Goal: Transaction & Acquisition: Purchase product/service

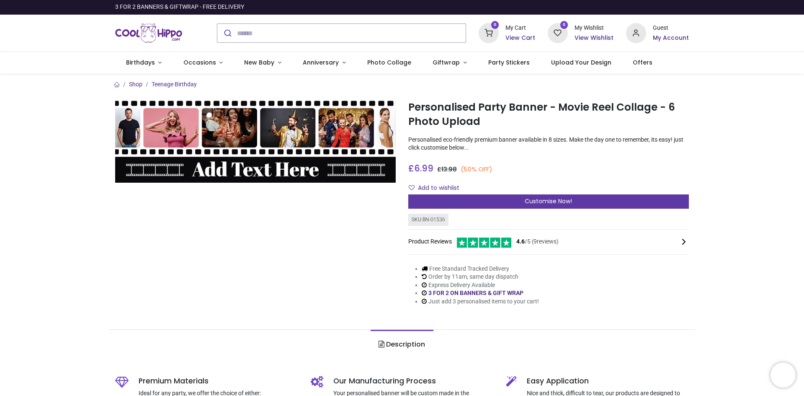
click at [543, 201] on span "Customise Now!" at bounding box center [548, 201] width 47 height 8
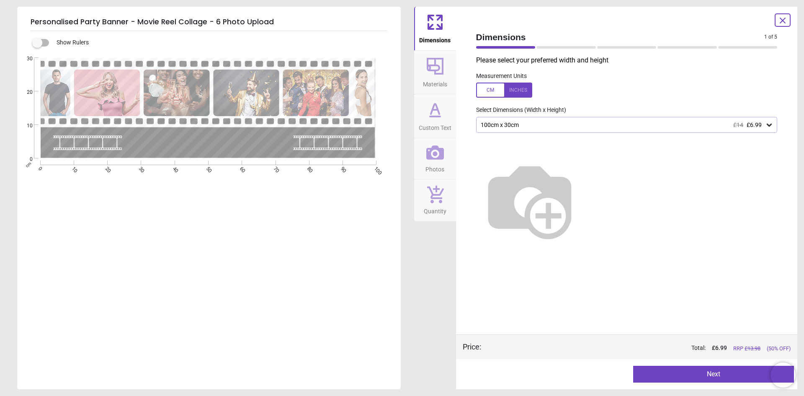
click at [678, 369] on button "Next" at bounding box center [713, 374] width 161 height 17
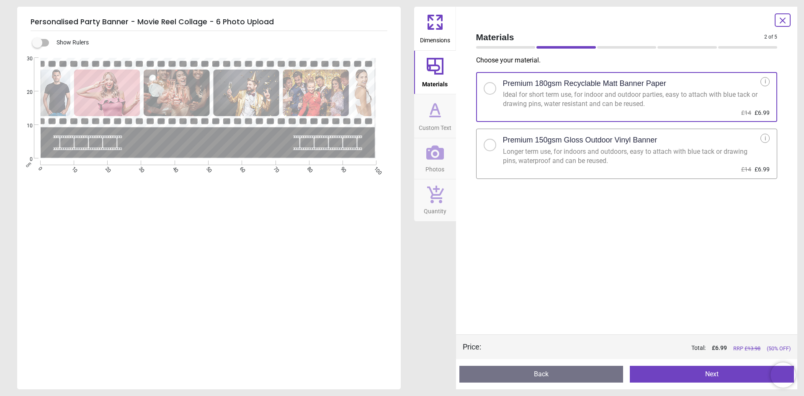
click at [580, 160] on div "Longer term use, for indoors and outdoors, easy to attach with blue tack or dra…" at bounding box center [632, 156] width 258 height 19
click at [694, 374] on button "Next" at bounding box center [712, 374] width 164 height 17
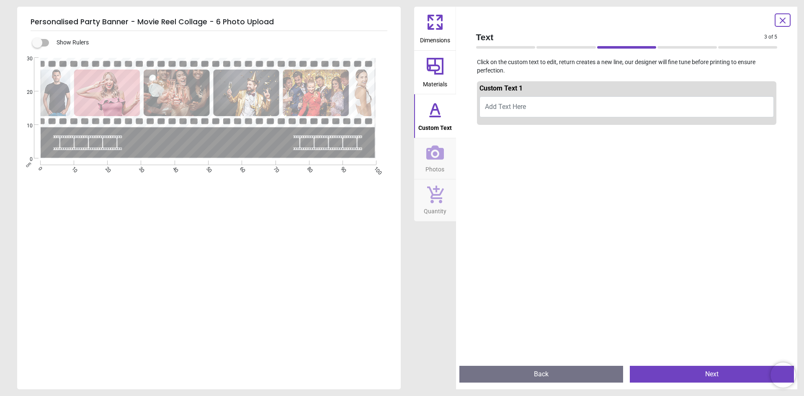
click at [565, 104] on button "Add Text Here" at bounding box center [627, 106] width 295 height 21
type textarea "**********"
click at [427, 163] on span "Photos" at bounding box center [435, 167] width 19 height 13
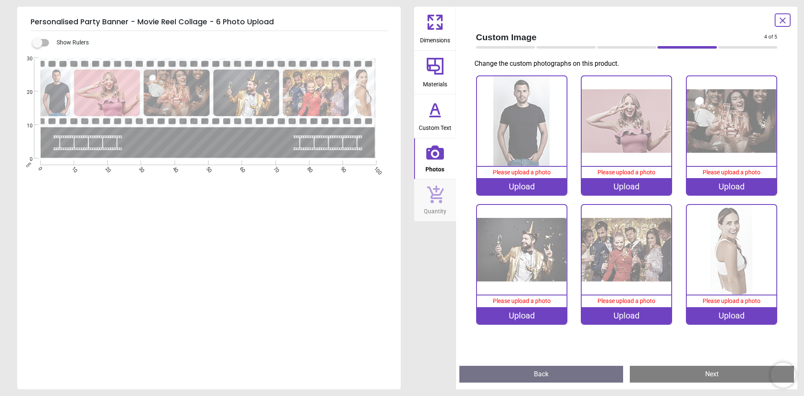
click at [532, 190] on div "Upload" at bounding box center [522, 186] width 90 height 17
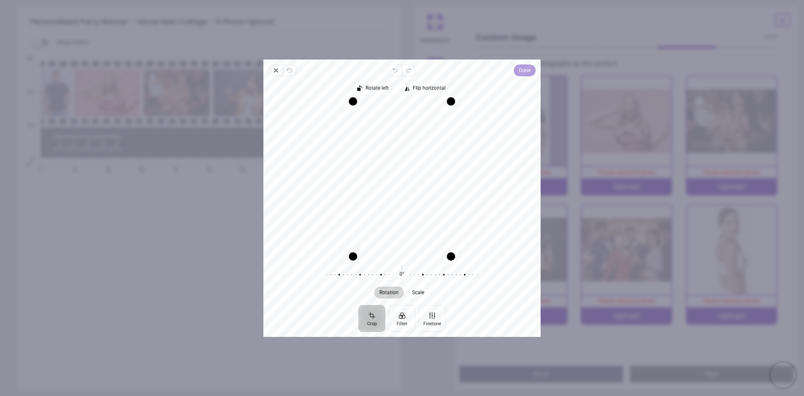
click at [525, 75] on span "Done" at bounding box center [525, 70] width 12 height 10
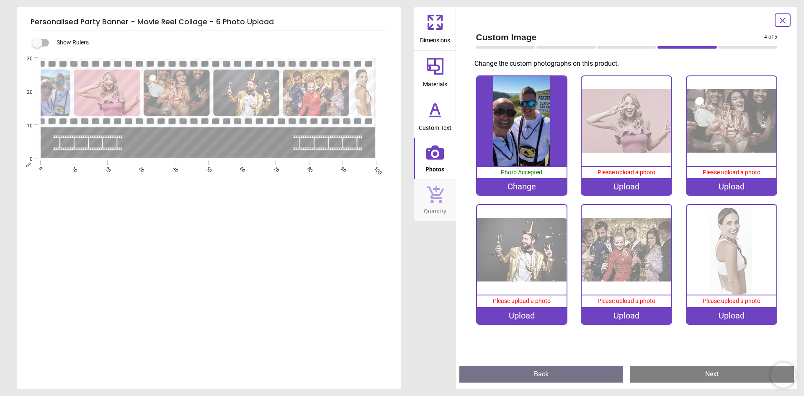
click at [646, 185] on div "Upload" at bounding box center [627, 186] width 90 height 17
click at [637, 186] on div "Upload" at bounding box center [627, 186] width 90 height 17
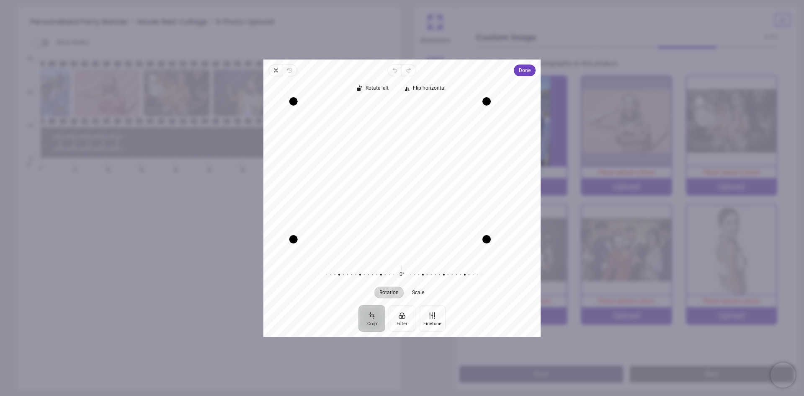
drag, startPoint x: 512, startPoint y: 257, endPoint x: 488, endPoint y: 235, distance: 33.2
click at [488, 235] on div "Drag corner br" at bounding box center [487, 239] width 8 height 8
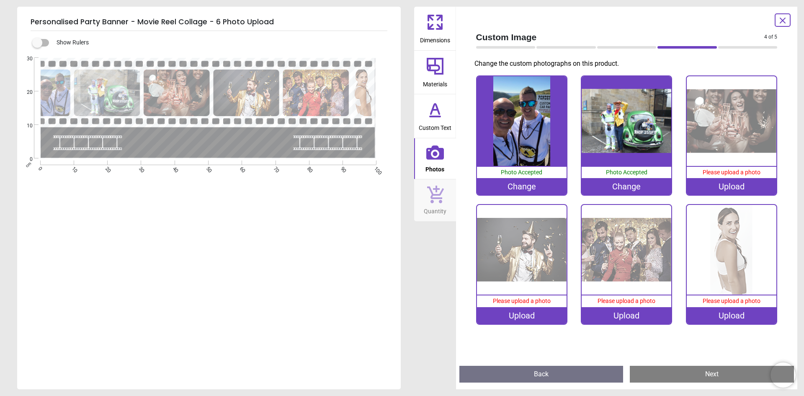
scroll to position [2, 0]
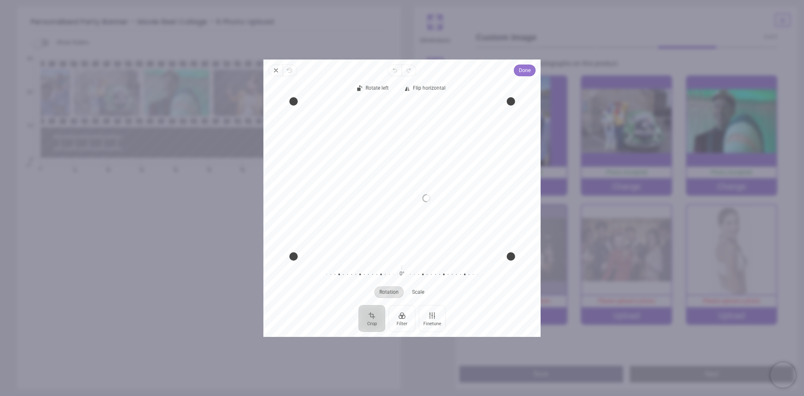
scroll to position [2, 0]
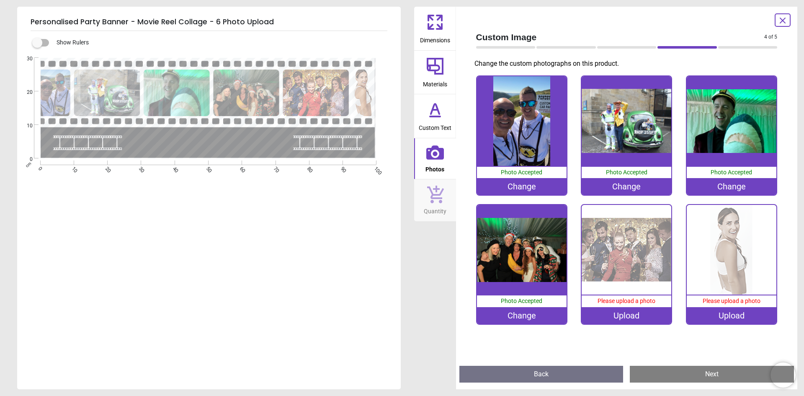
scroll to position [2, 0]
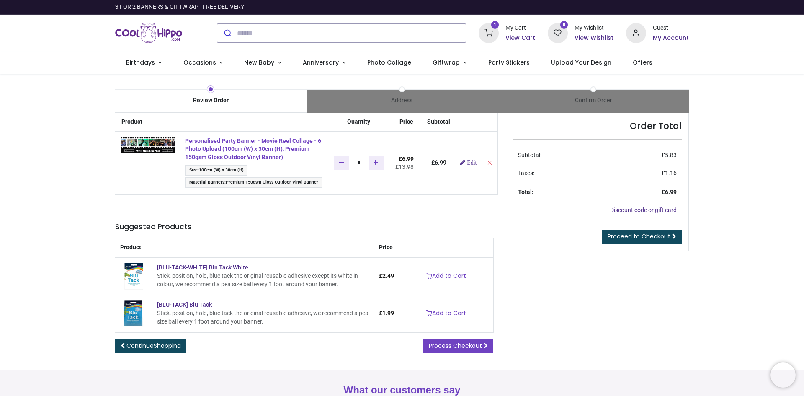
click at [243, 152] on strong "Personalised Party Banner - Movie Reel Collage - 6 Photo Upload (100cm (W) x 30…" at bounding box center [253, 148] width 136 height 23
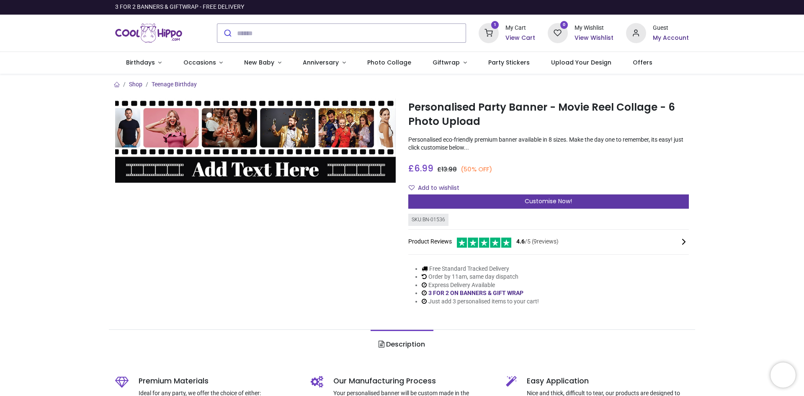
click at [511, 202] on div "Customise Now!" at bounding box center [548, 201] width 281 height 14
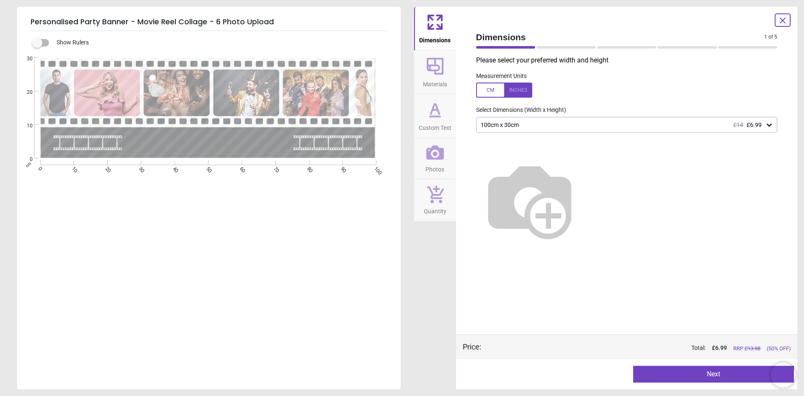
click at [719, 370] on button "Next" at bounding box center [713, 374] width 161 height 17
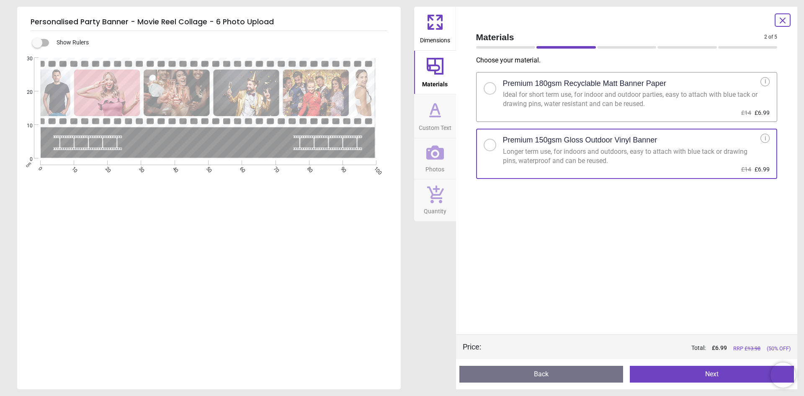
click at [684, 367] on button "Next" at bounding box center [712, 374] width 164 height 17
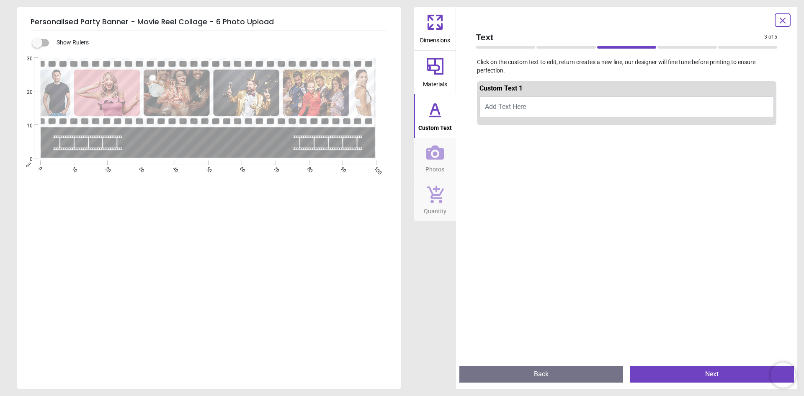
click at [538, 104] on button "Add Text Here" at bounding box center [627, 106] width 295 height 21
click at [542, 382] on button "Back" at bounding box center [542, 374] width 164 height 17
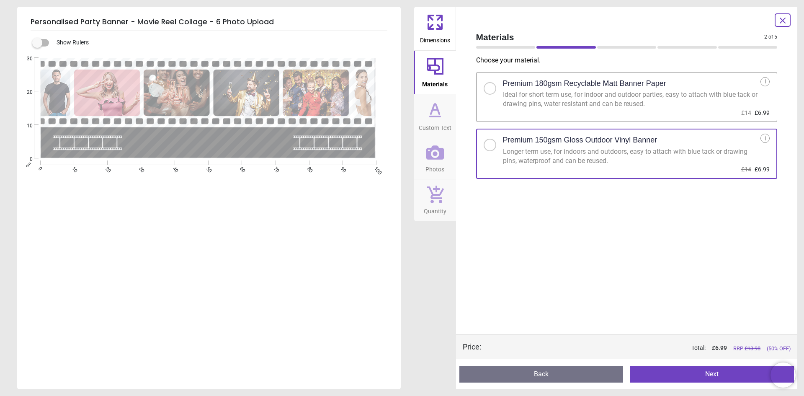
click at [662, 371] on button "Next" at bounding box center [712, 374] width 164 height 17
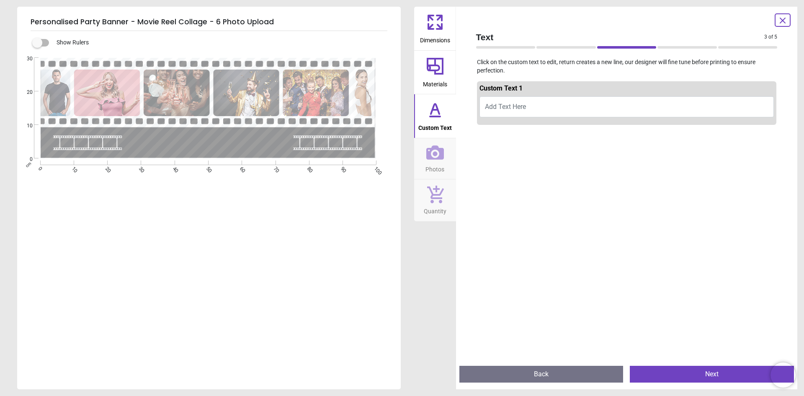
click at [516, 111] on span "Add Text Here" at bounding box center [505, 107] width 41 height 8
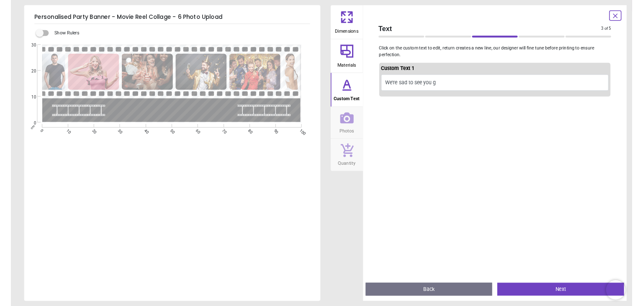
scroll to position [2, 0]
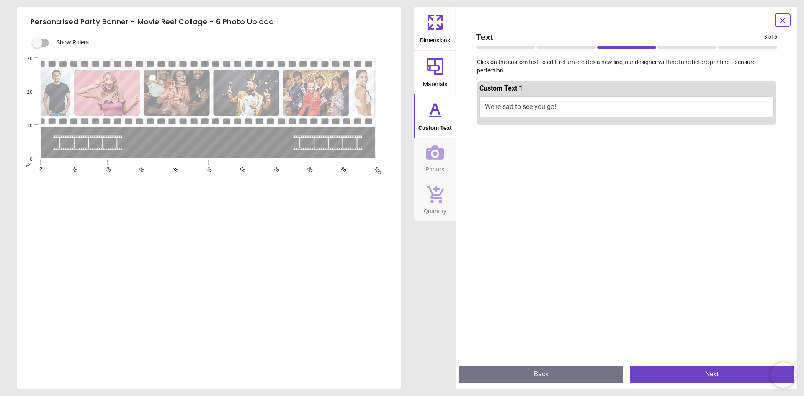
type textarea "**********"
drag, startPoint x: 573, startPoint y: 110, endPoint x: 494, endPoint y: 101, distance: 79.3
click at [494, 101] on button "We're sad to see you go!" at bounding box center [627, 106] width 295 height 21
click at [563, 109] on button "We're sad to see you go!" at bounding box center [627, 106] width 295 height 21
click at [731, 367] on button "Next" at bounding box center [712, 374] width 164 height 17
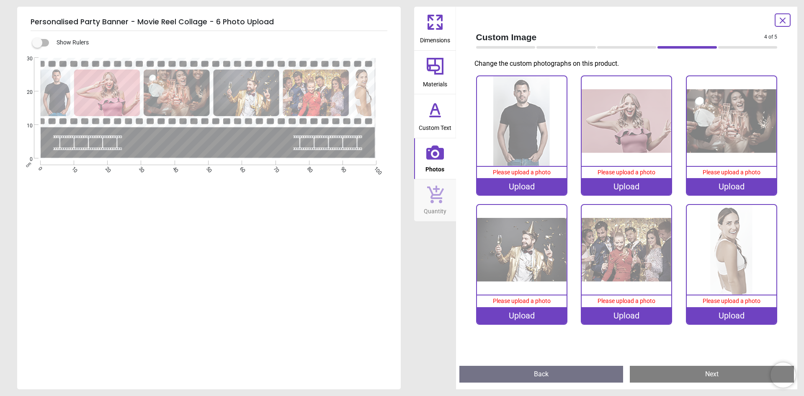
click at [550, 189] on div "Upload" at bounding box center [522, 186] width 90 height 17
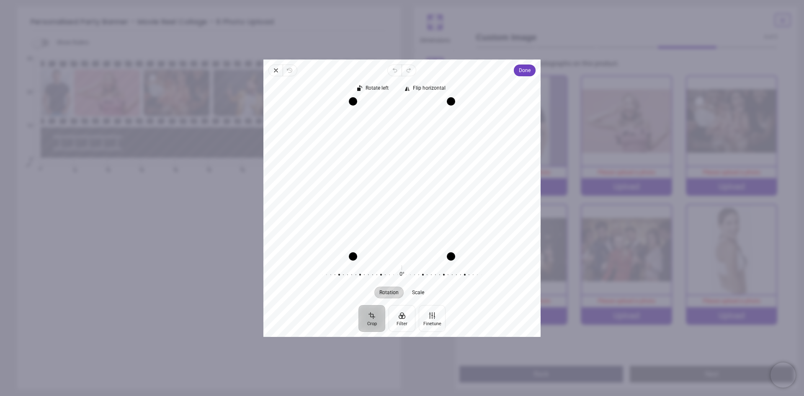
drag, startPoint x: 415, startPoint y: 220, endPoint x: 410, endPoint y: 220, distance: 5.4
click at [410, 220] on div "Recenter" at bounding box center [402, 178] width 264 height 155
click at [523, 73] on span "Done" at bounding box center [525, 70] width 12 height 10
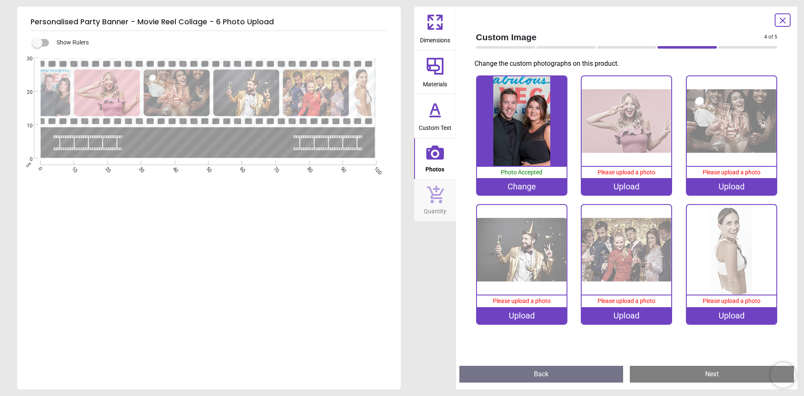
click at [612, 189] on div "Upload" at bounding box center [627, 186] width 90 height 17
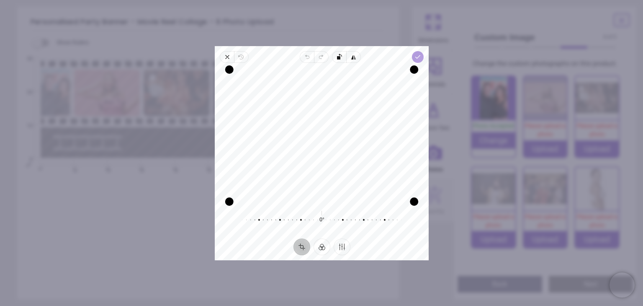
click at [416, 56] on icon "button" at bounding box center [418, 57] width 7 height 7
